Goal: Find specific page/section: Find specific page/section

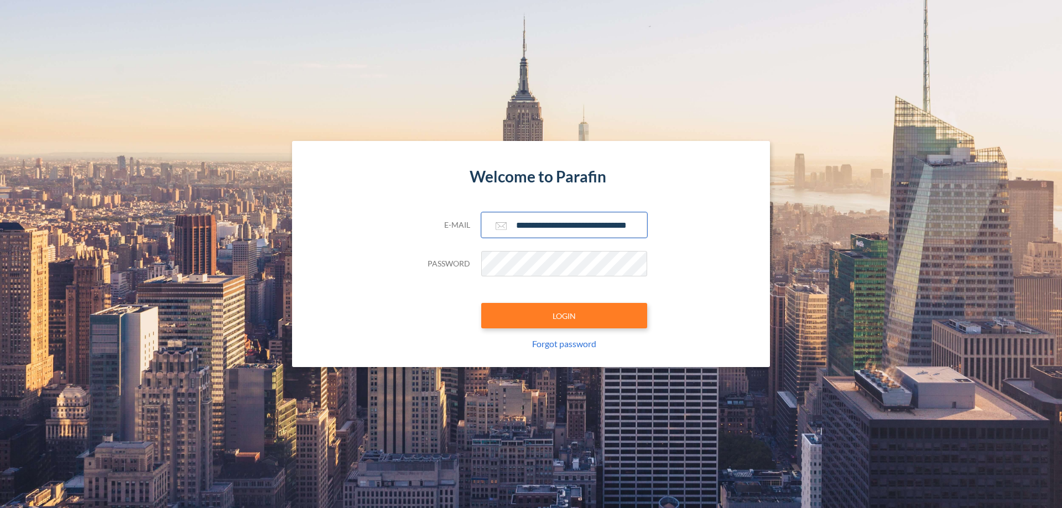
type input "**********"
click at [564, 316] on button "LOGIN" at bounding box center [564, 315] width 166 height 25
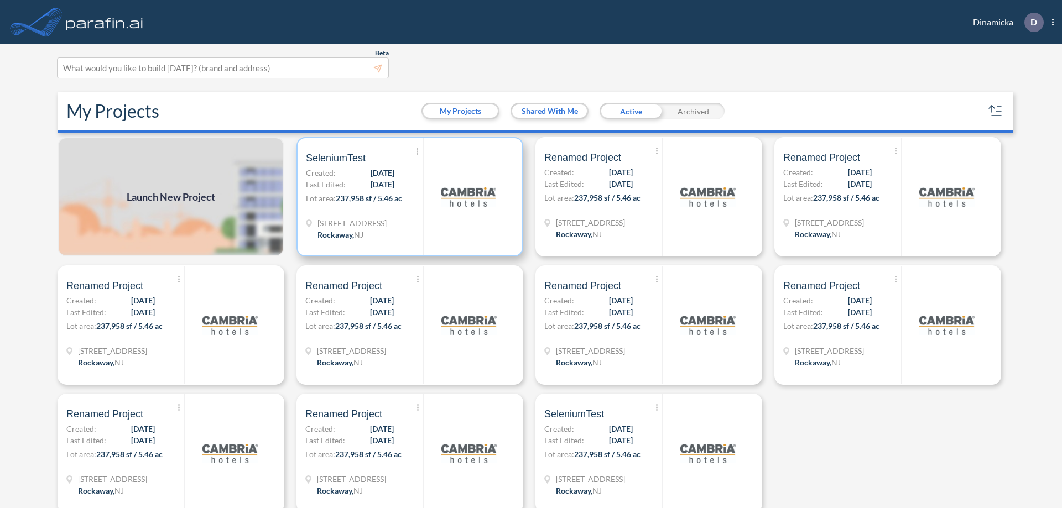
scroll to position [3, 0]
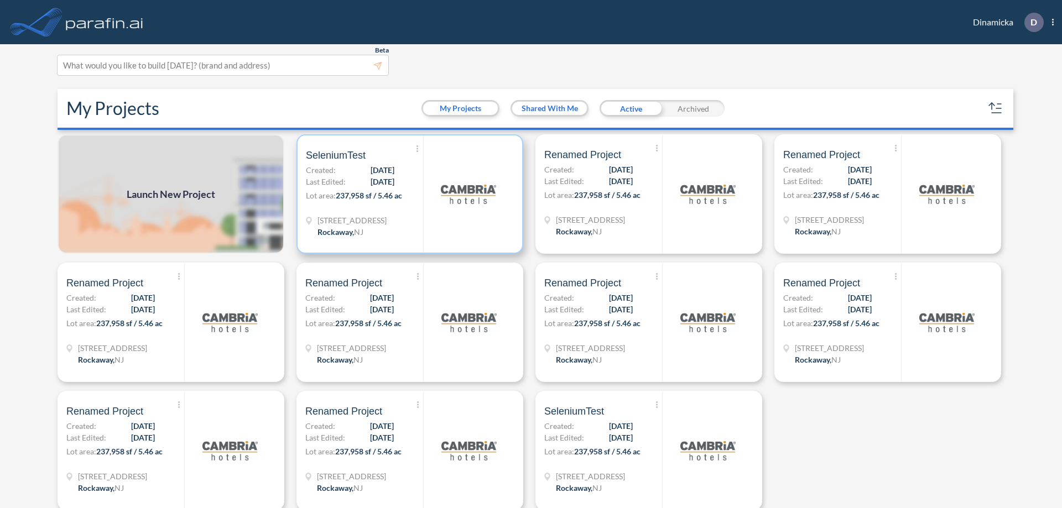
click at [408, 194] on p "Lot area: 237,958 sf / 5.46 ac" at bounding box center [364, 198] width 117 height 16
